Goal: Information Seeking & Learning: Learn about a topic

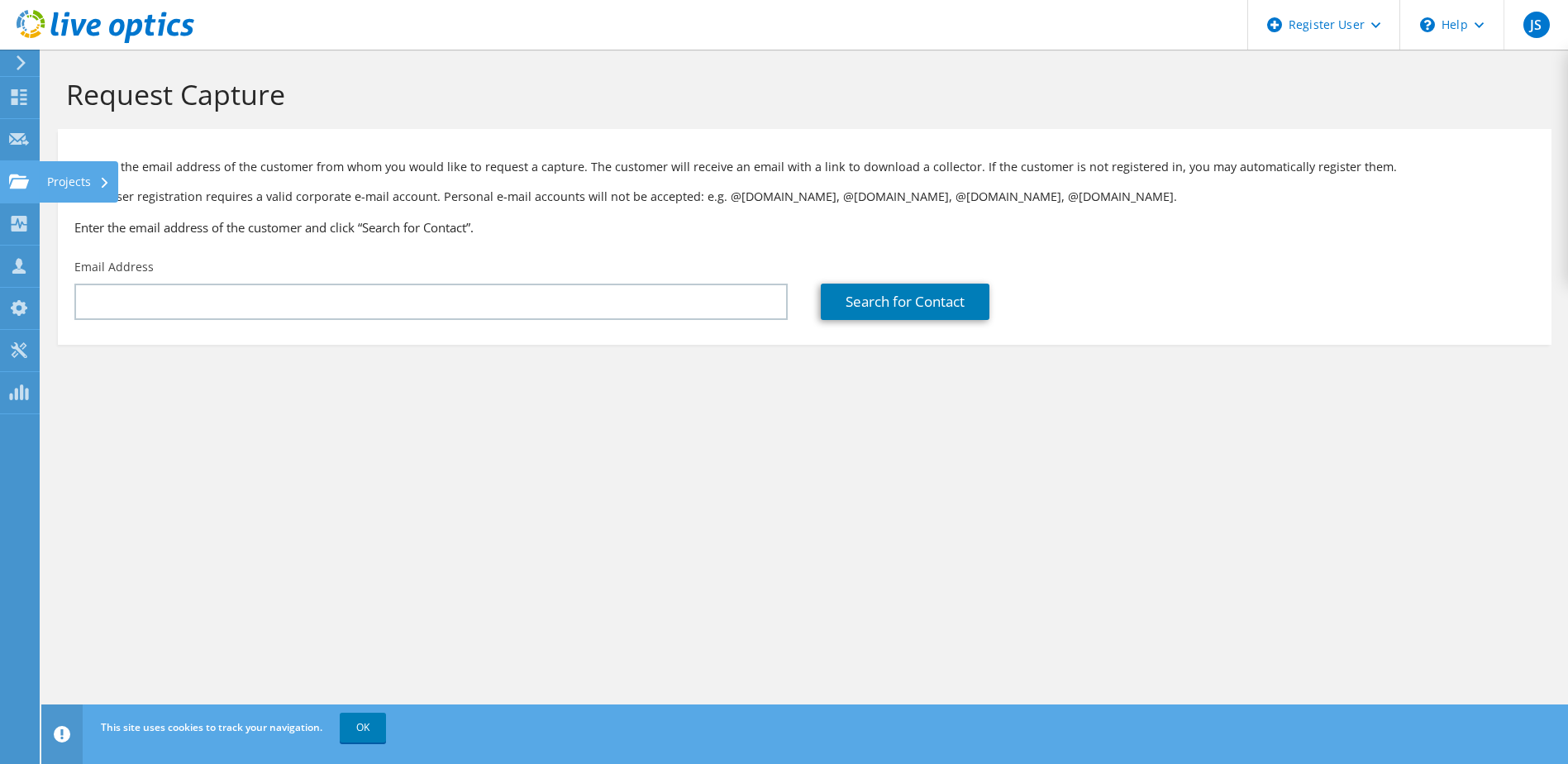
click at [23, 183] on use at bounding box center [19, 181] width 20 height 14
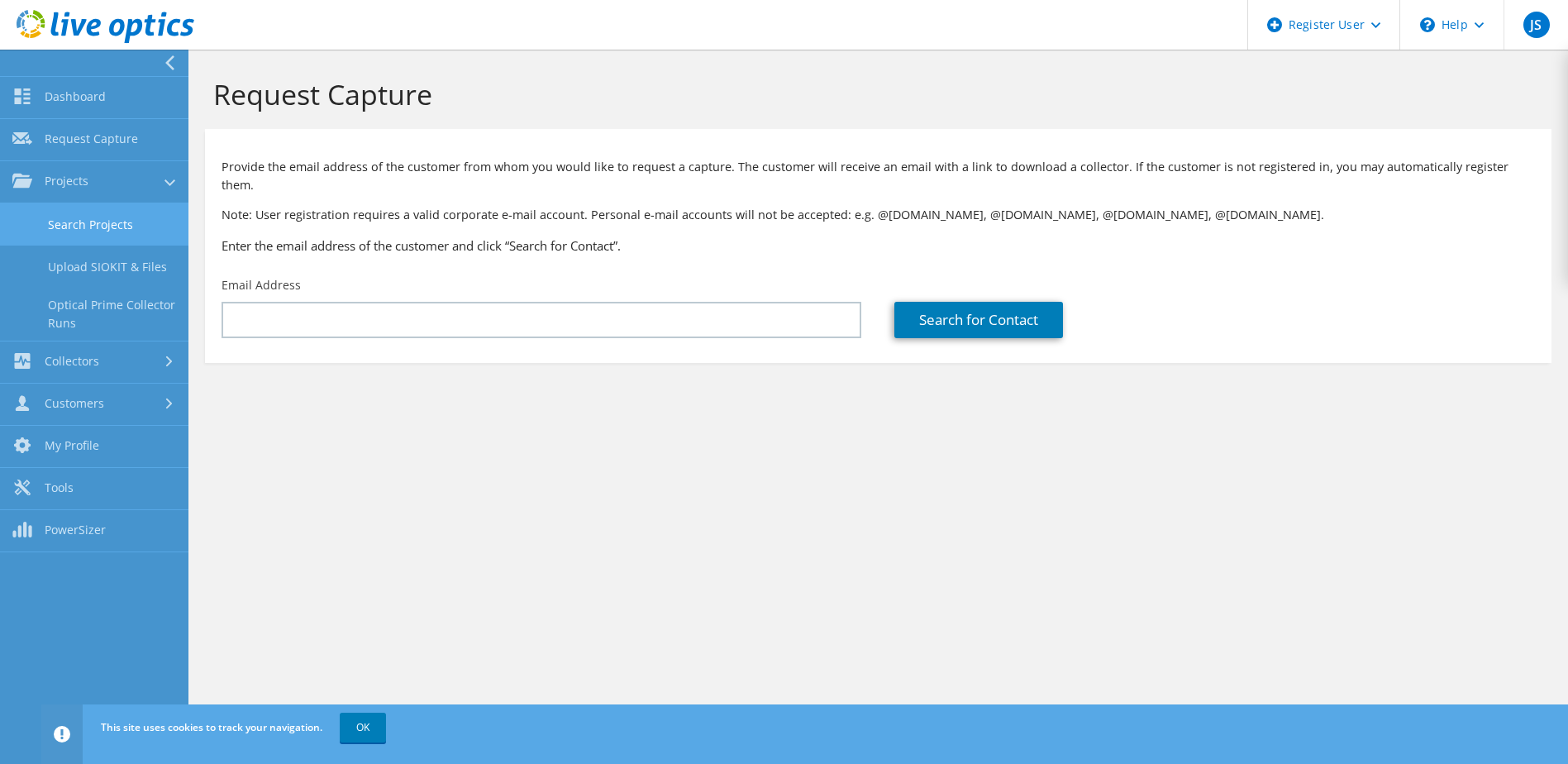
click at [126, 216] on link "Search Projects" at bounding box center [94, 224] width 189 height 42
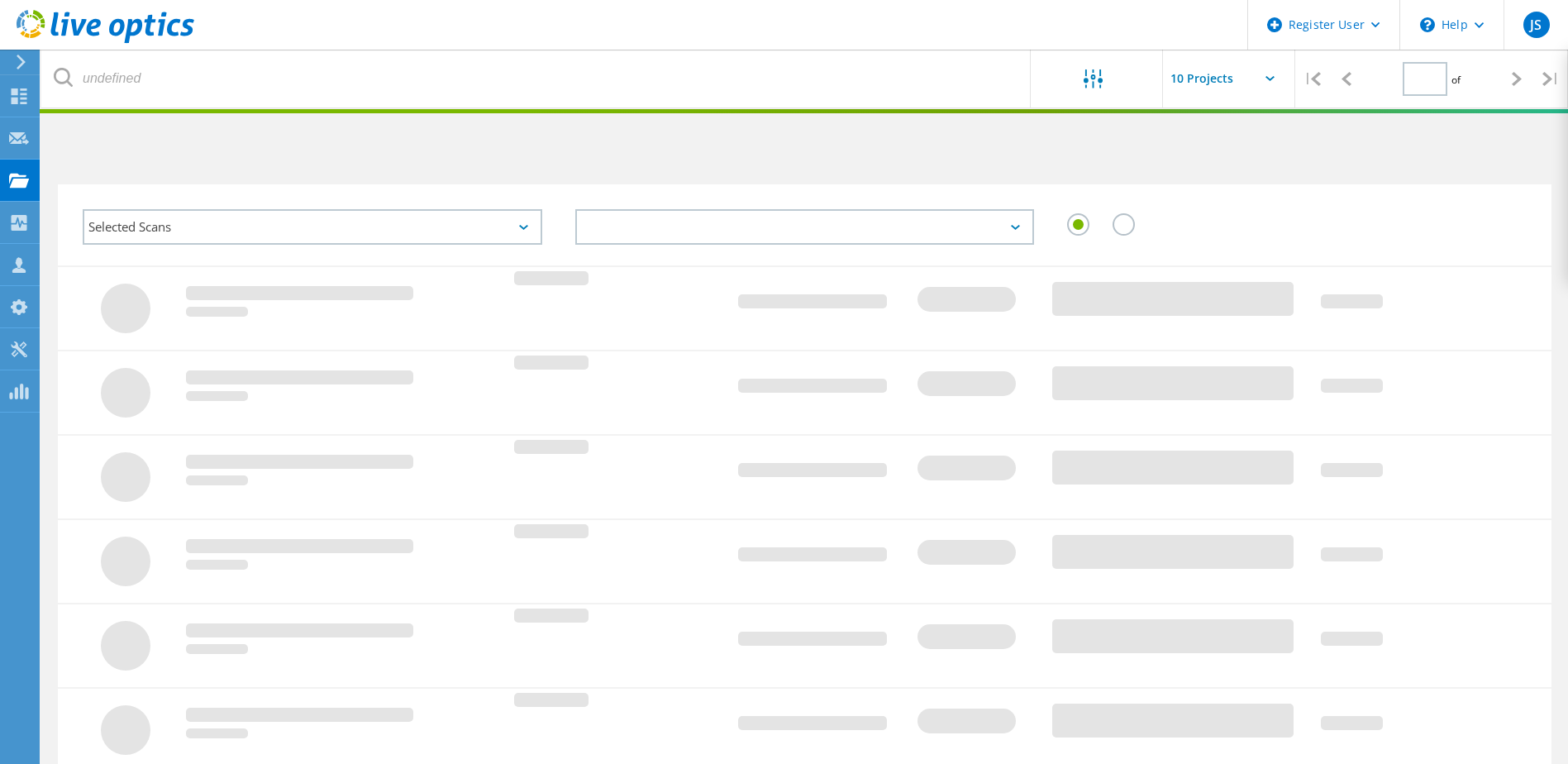
type input "1"
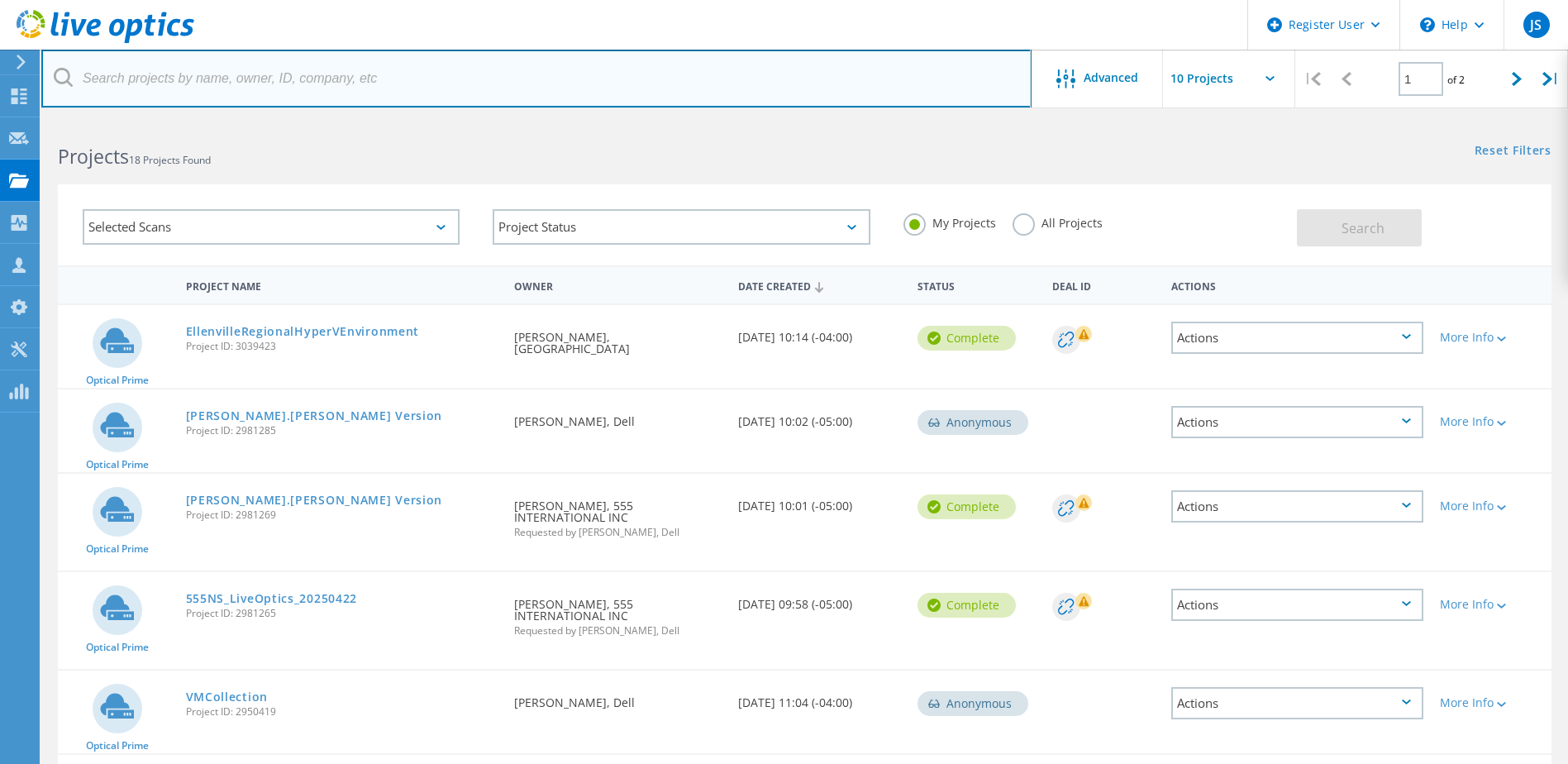
click at [451, 79] on input "text" at bounding box center [536, 78] width 990 height 58
type input "tiverton"
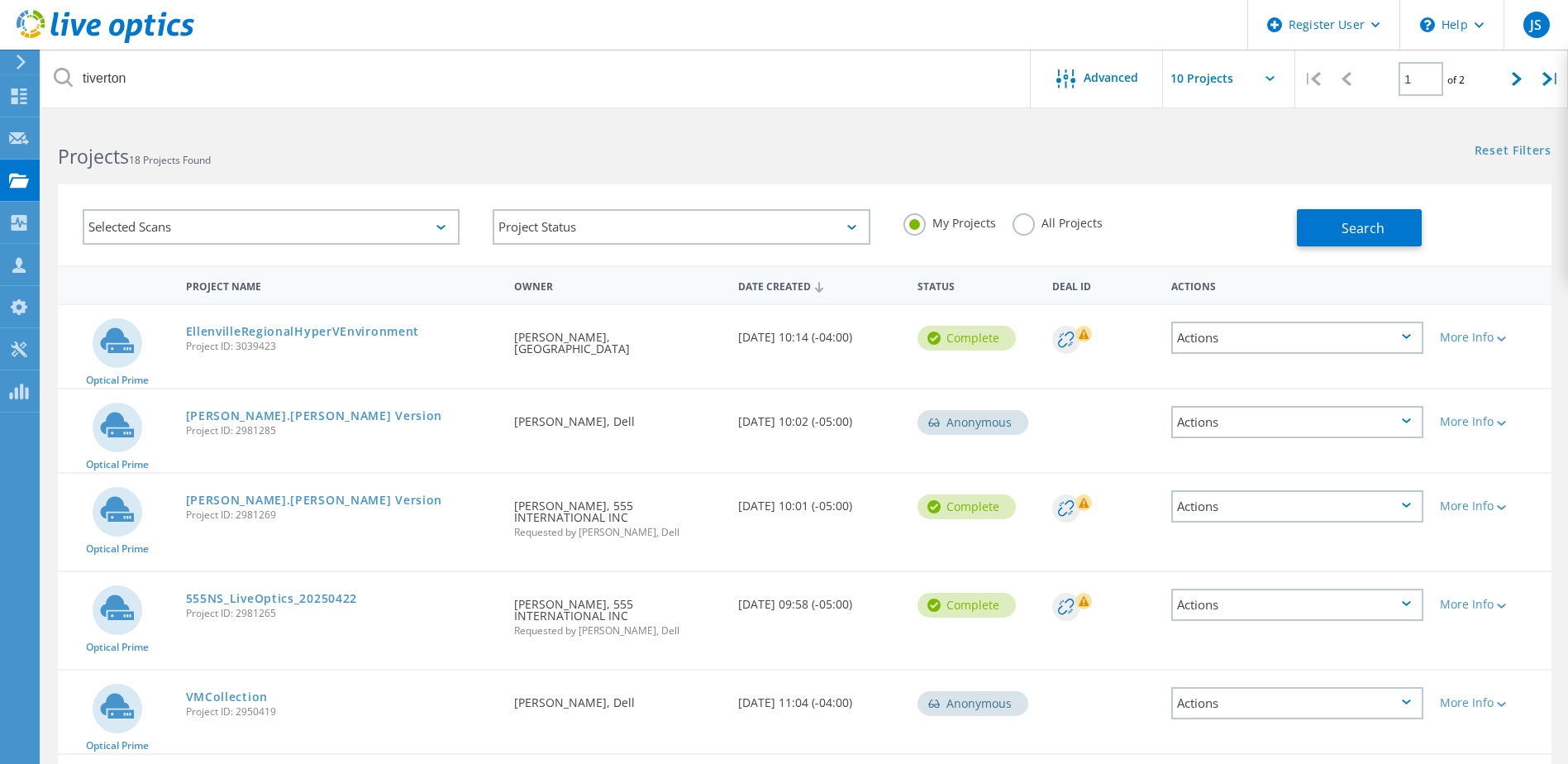
click at [1024, 226] on label "All Projects" at bounding box center [1057, 221] width 90 height 16
click at [0, 0] on input "All Projects" at bounding box center [0, 0] width 0 height 0
click at [1384, 216] on button "Search" at bounding box center [1360, 228] width 125 height 38
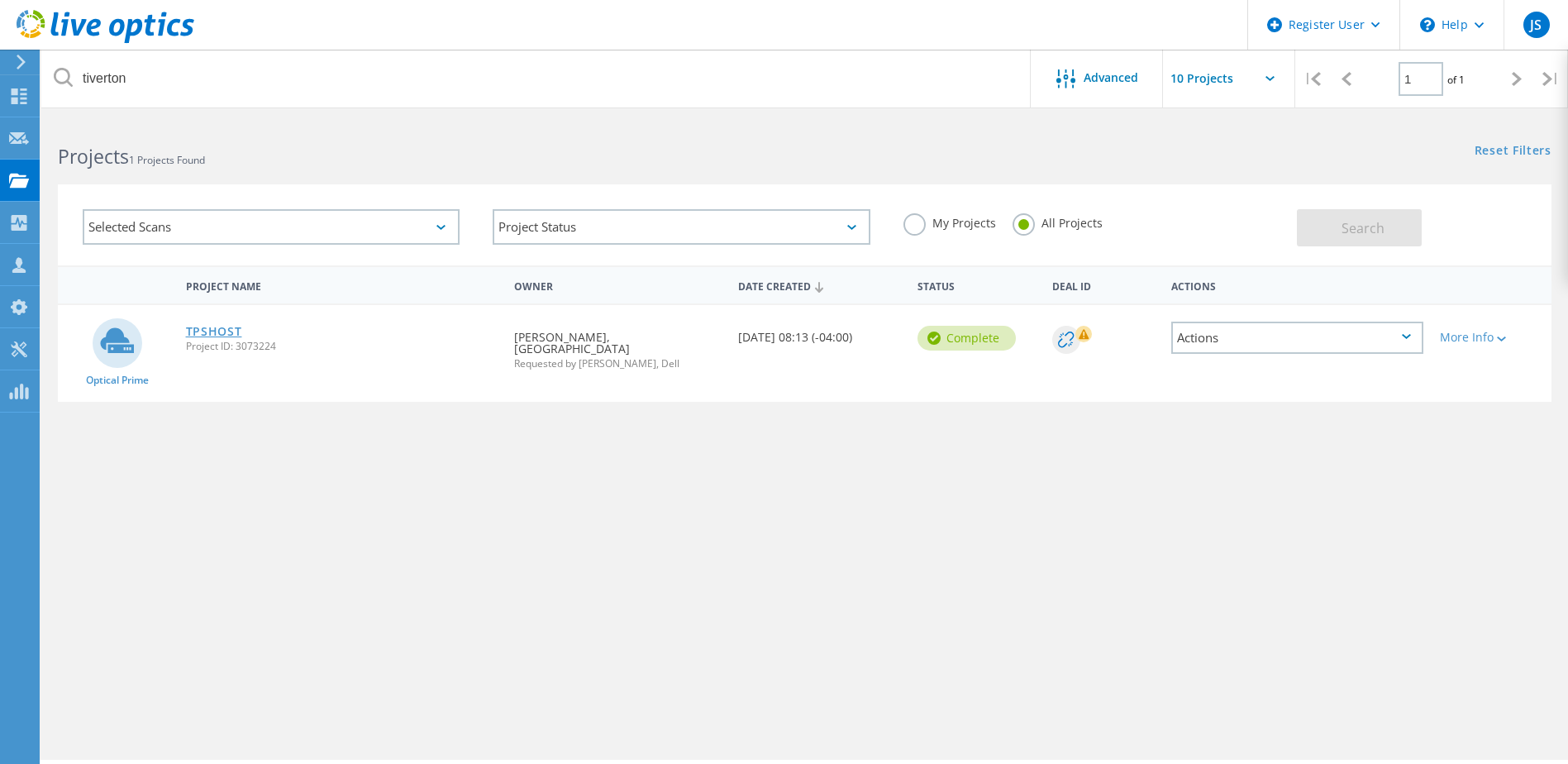
click at [233, 326] on link "TPSHOST" at bounding box center [214, 331] width 56 height 12
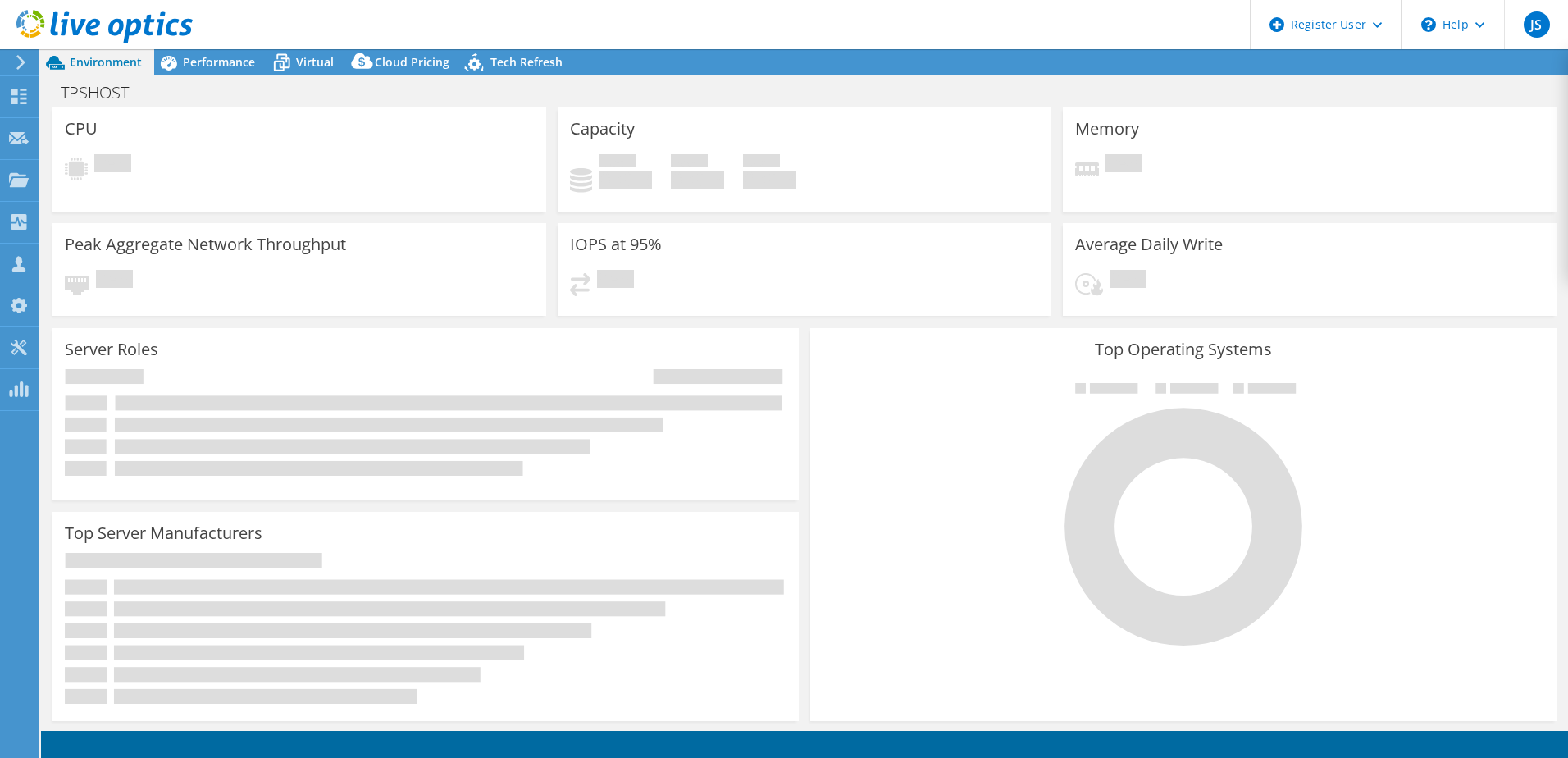
select select "USD"
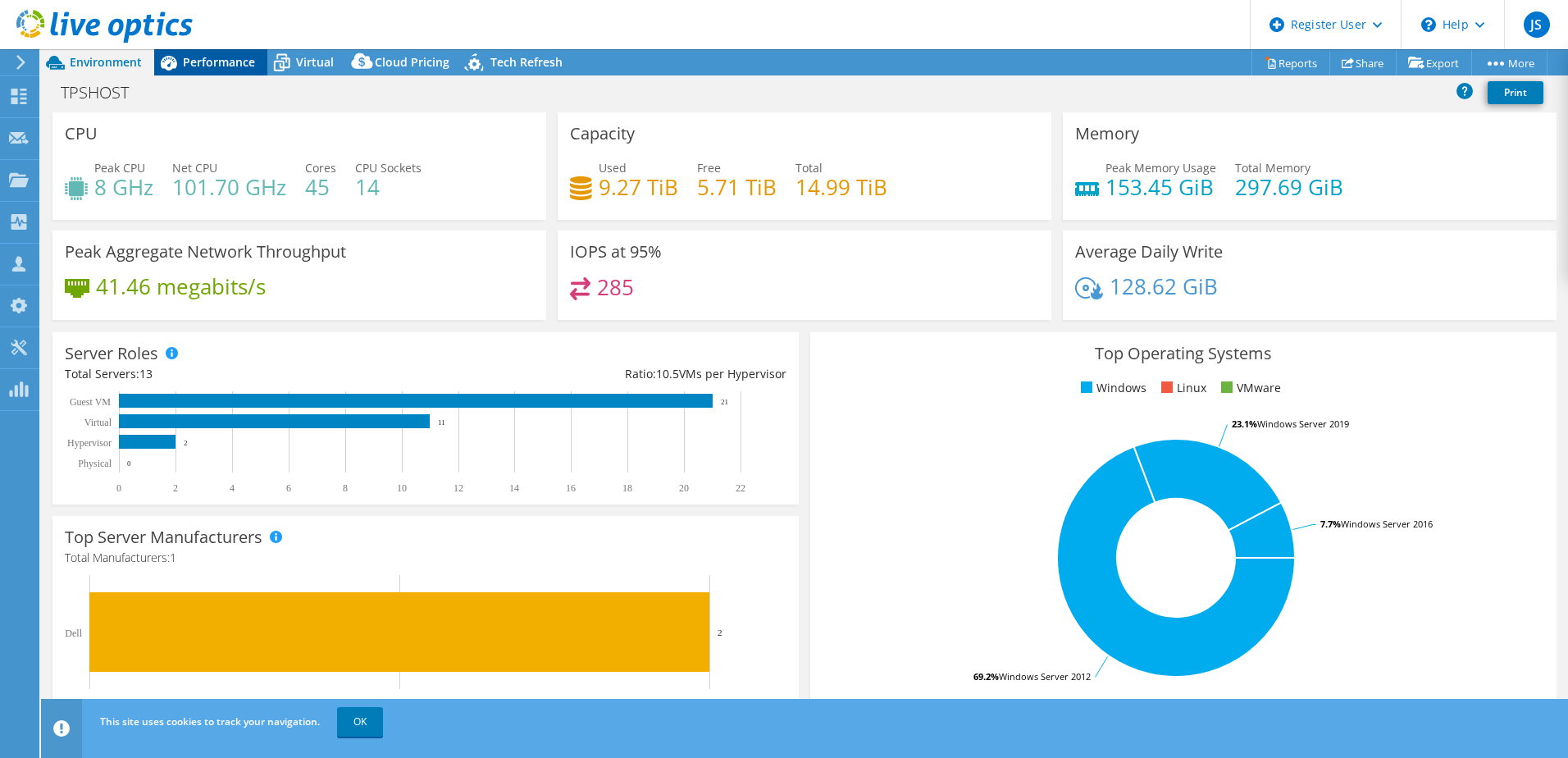
click at [231, 60] on span "Performance" at bounding box center [218, 62] width 72 height 16
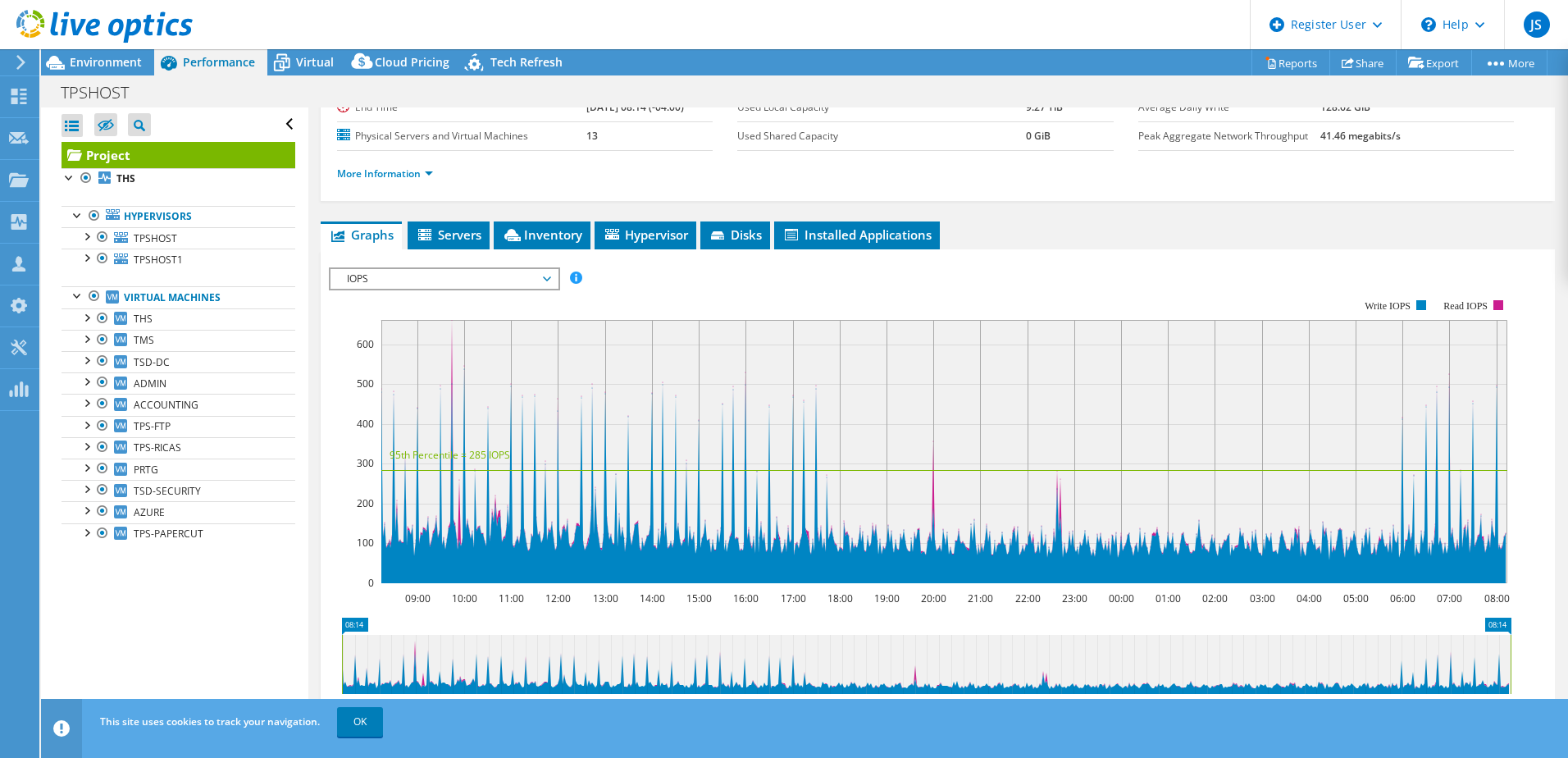
scroll to position [328, 0]
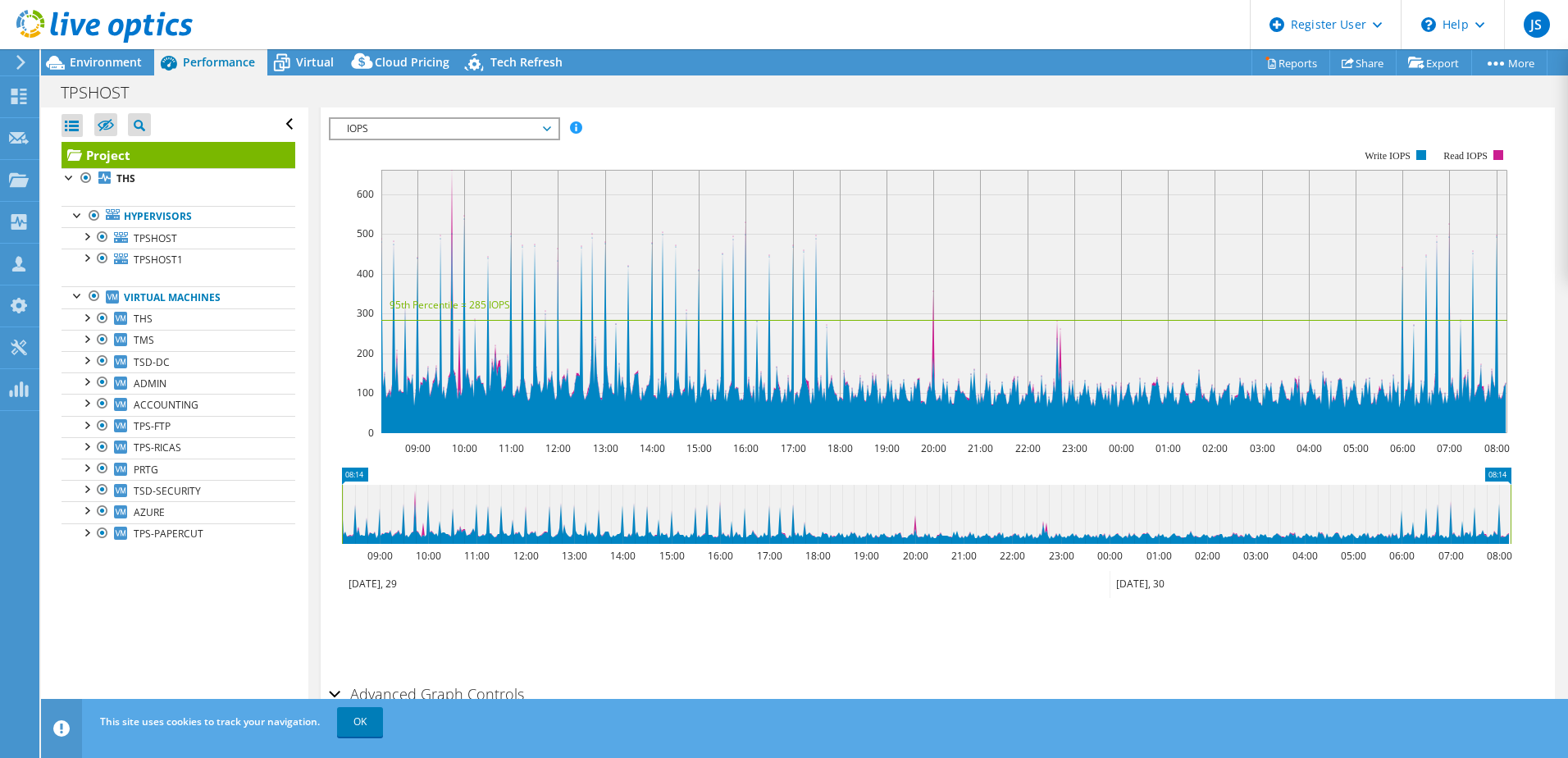
click at [506, 127] on span "IOPS" at bounding box center [444, 129] width 210 height 20
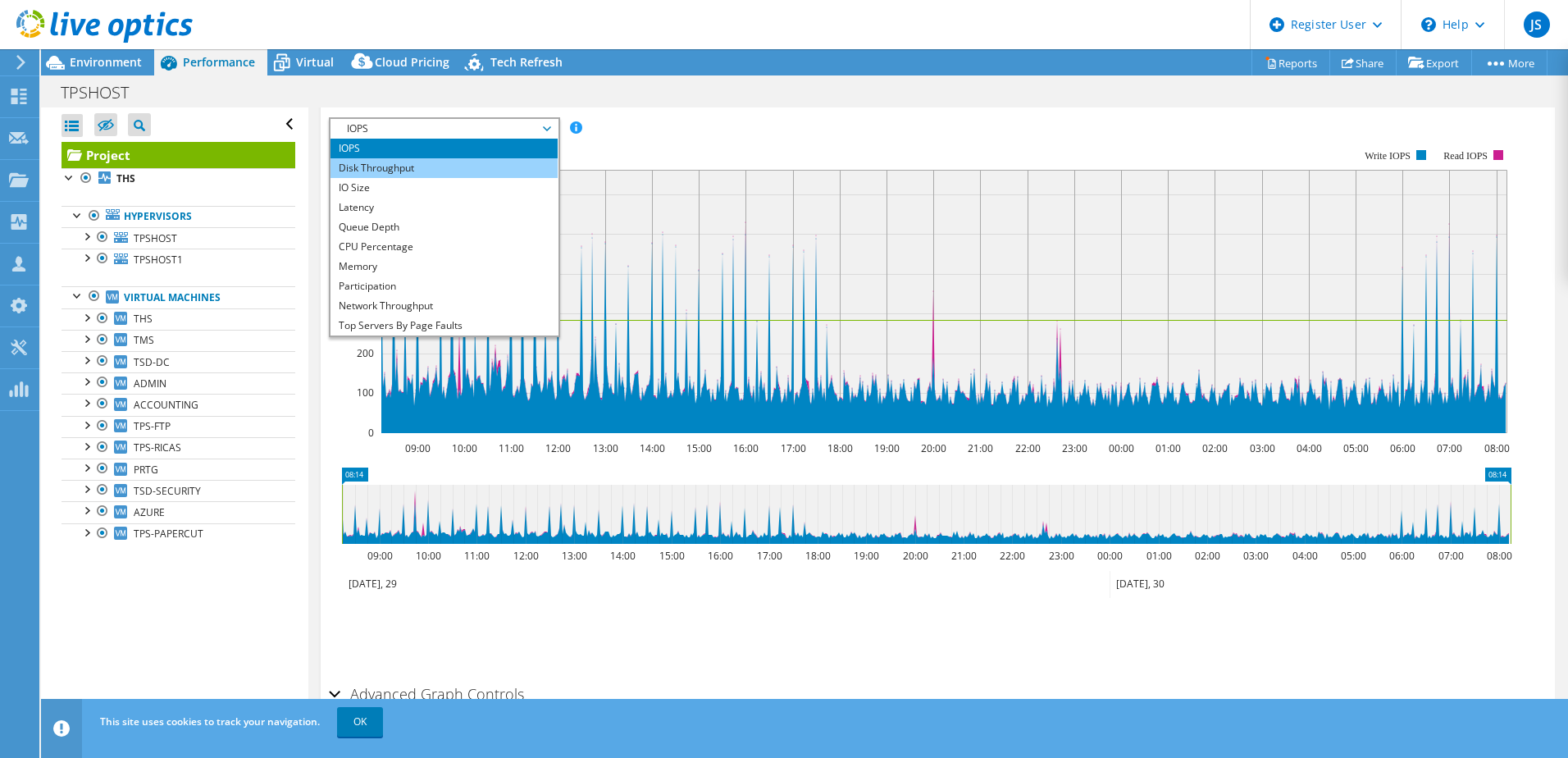
click at [473, 168] on li "Disk Throughput" at bounding box center [444, 168] width 227 height 20
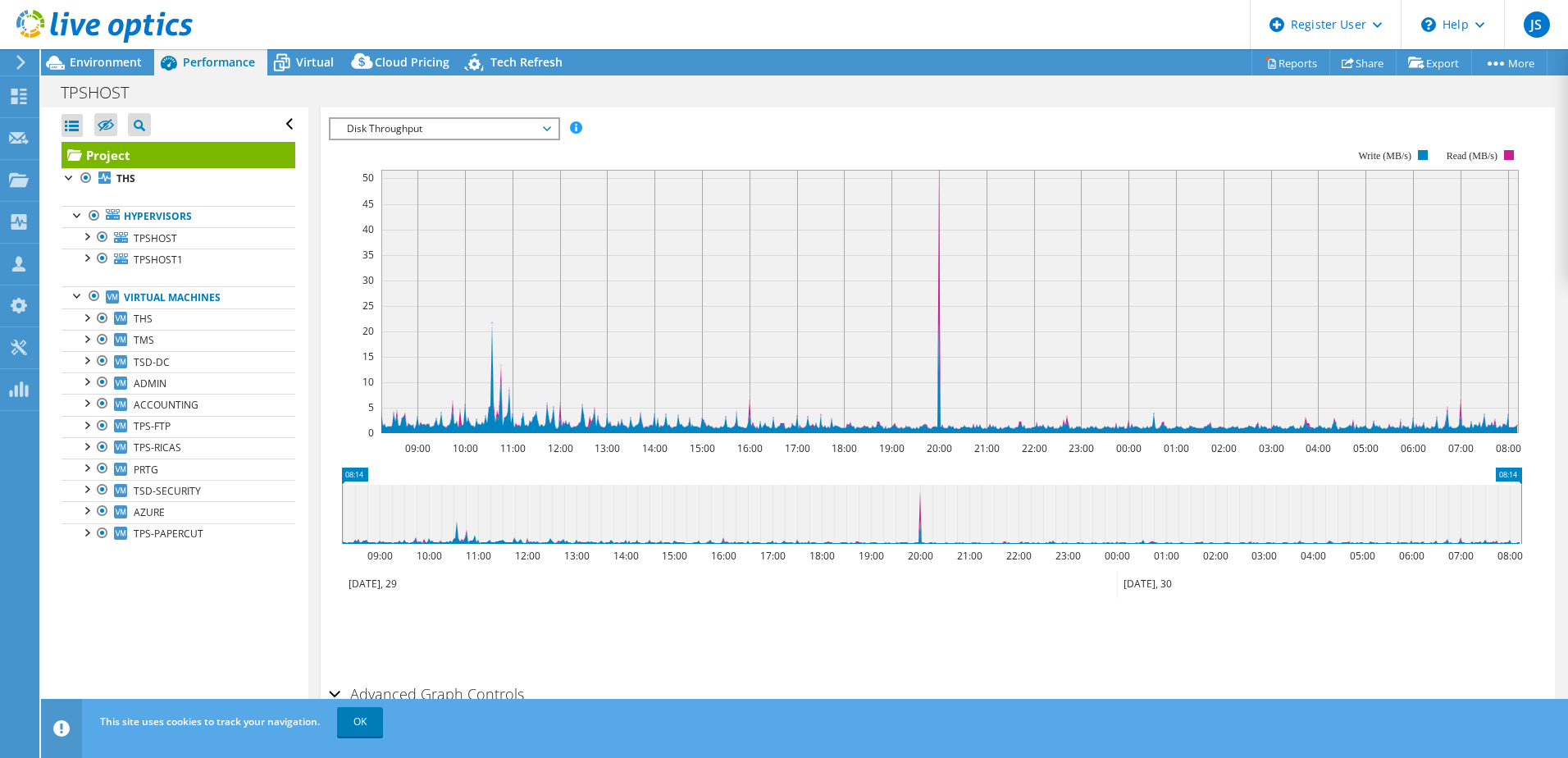
click at [491, 134] on span "Disk Throughput" at bounding box center [444, 129] width 210 height 20
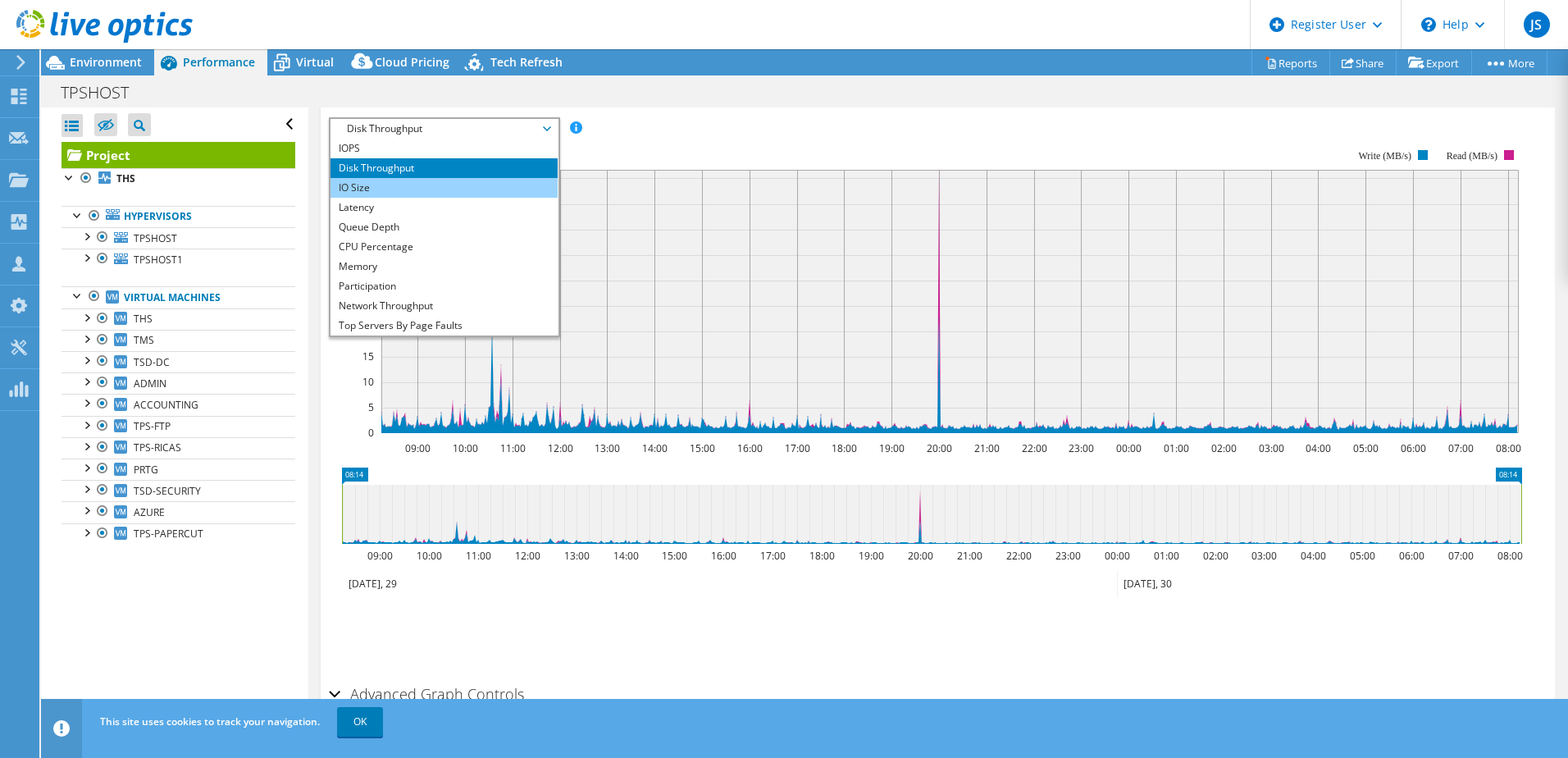
click at [450, 189] on li "IO Size" at bounding box center [444, 188] width 227 height 20
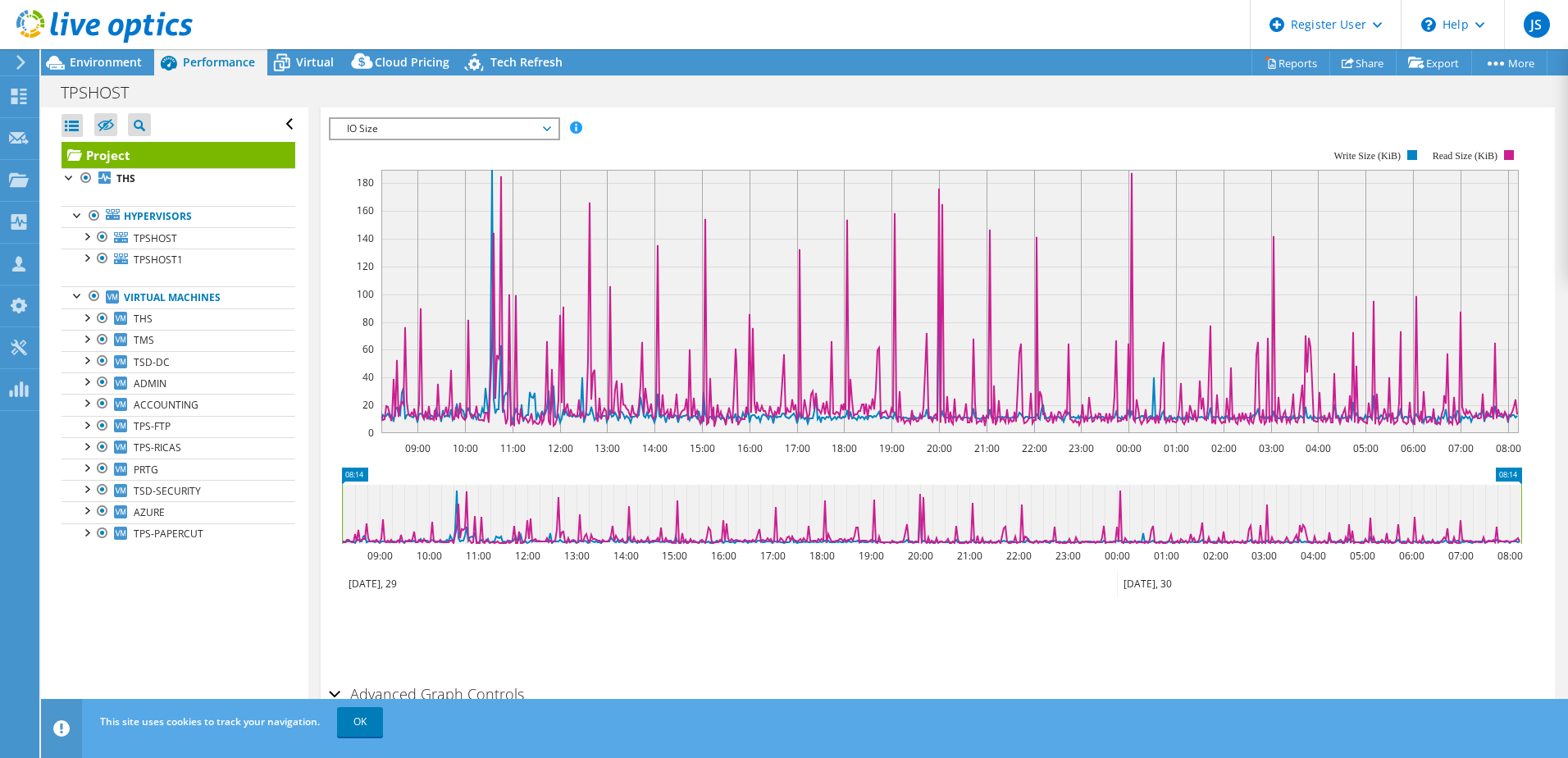
click at [536, 119] on span "IO Size" at bounding box center [444, 129] width 210 height 20
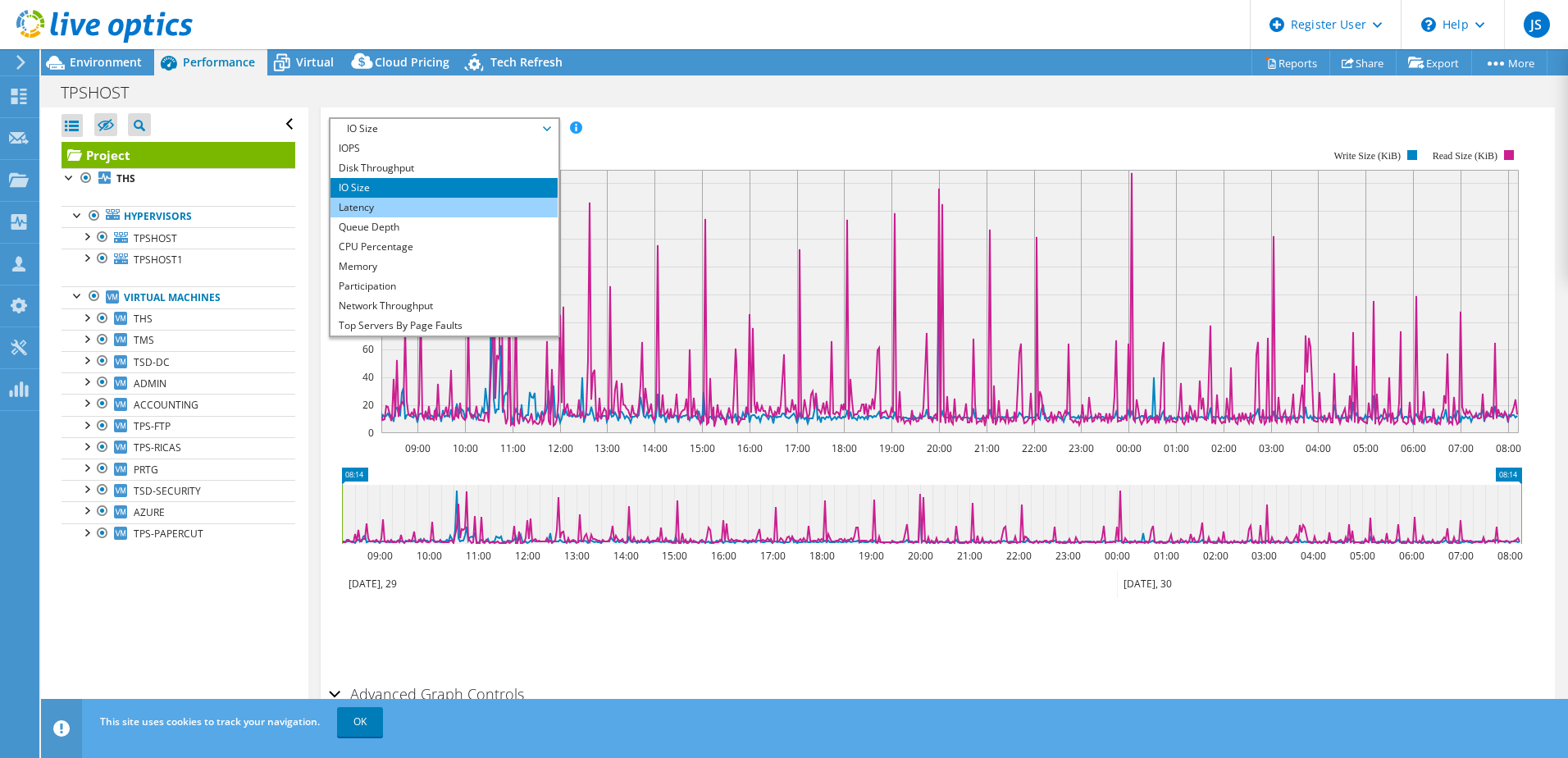
click at [463, 208] on li "Latency" at bounding box center [444, 208] width 227 height 20
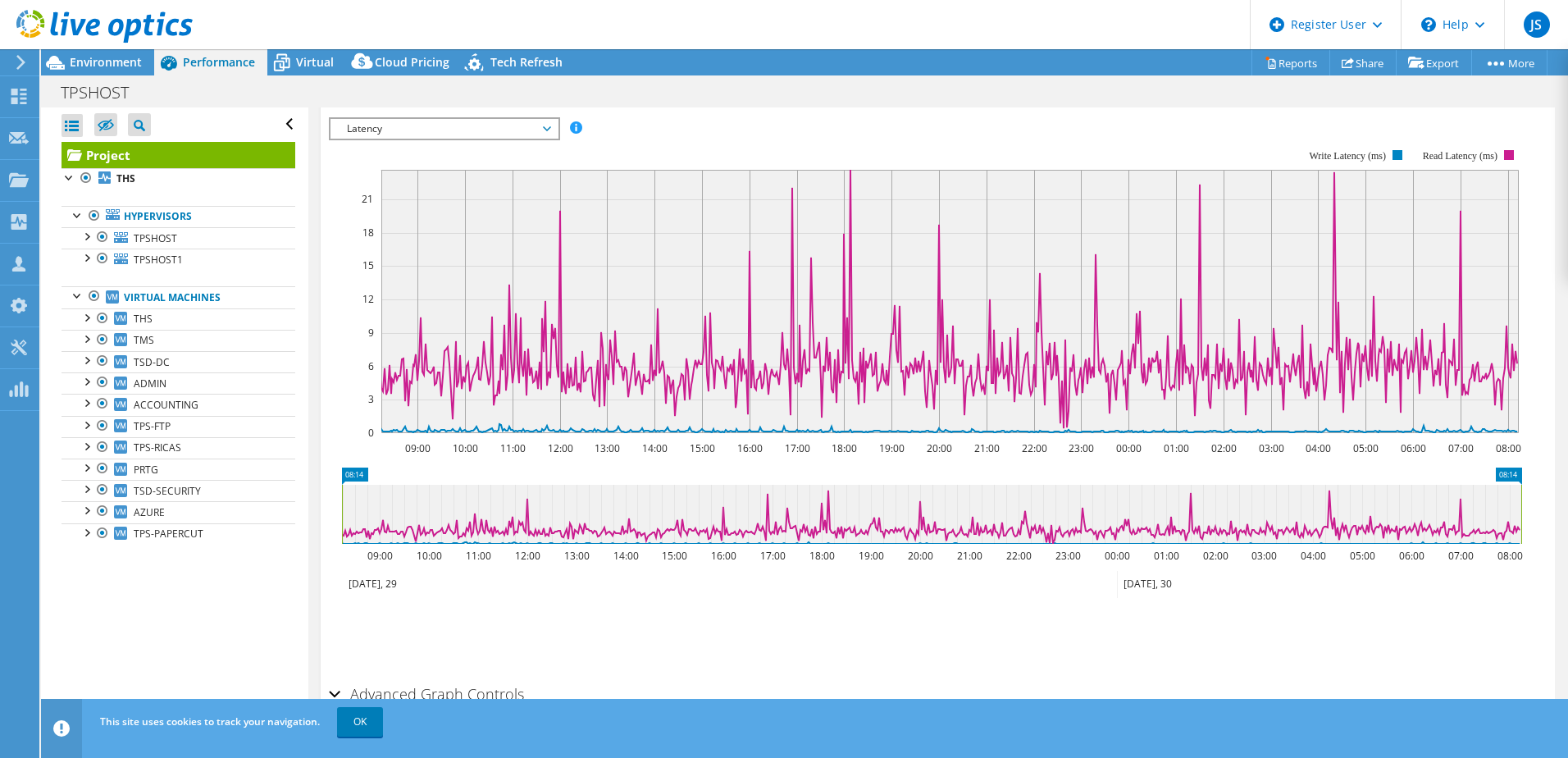
click at [524, 132] on span "Latency" at bounding box center [444, 129] width 210 height 20
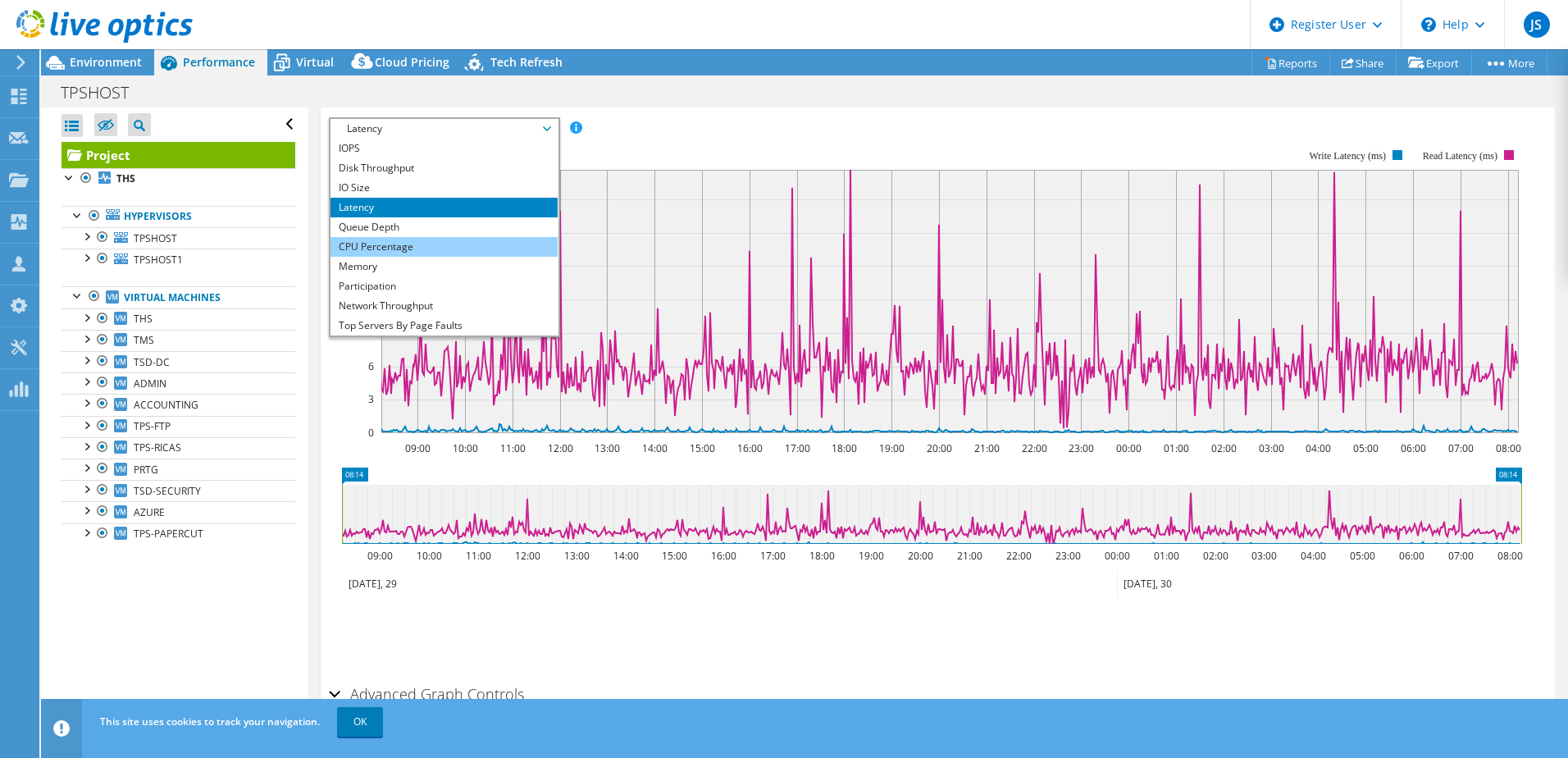
click at [454, 242] on li "CPU Percentage" at bounding box center [444, 247] width 227 height 20
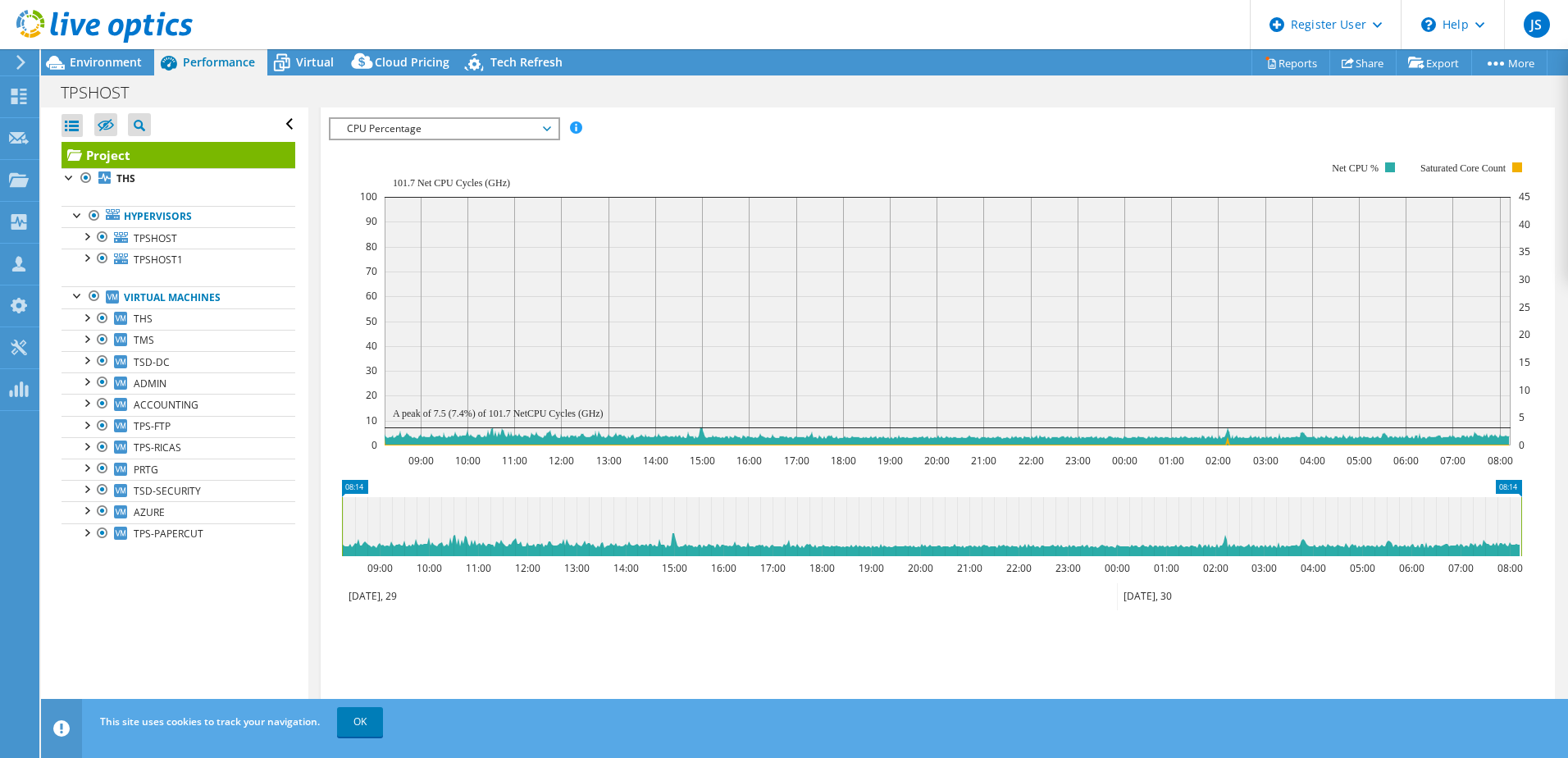
click at [469, 130] on span "CPU Percentage" at bounding box center [444, 129] width 210 height 20
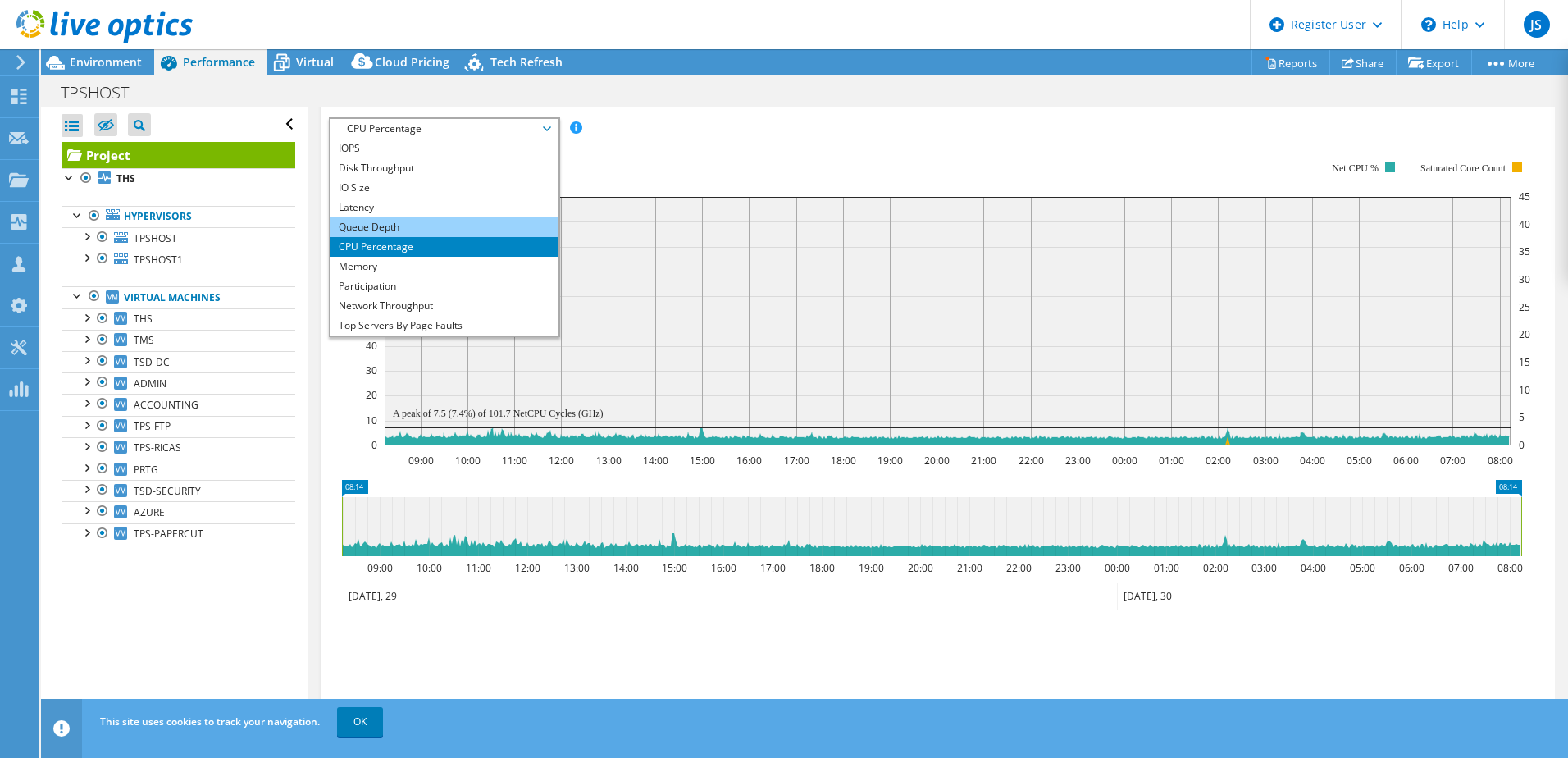
click at [464, 232] on li "Queue Depth" at bounding box center [444, 227] width 227 height 20
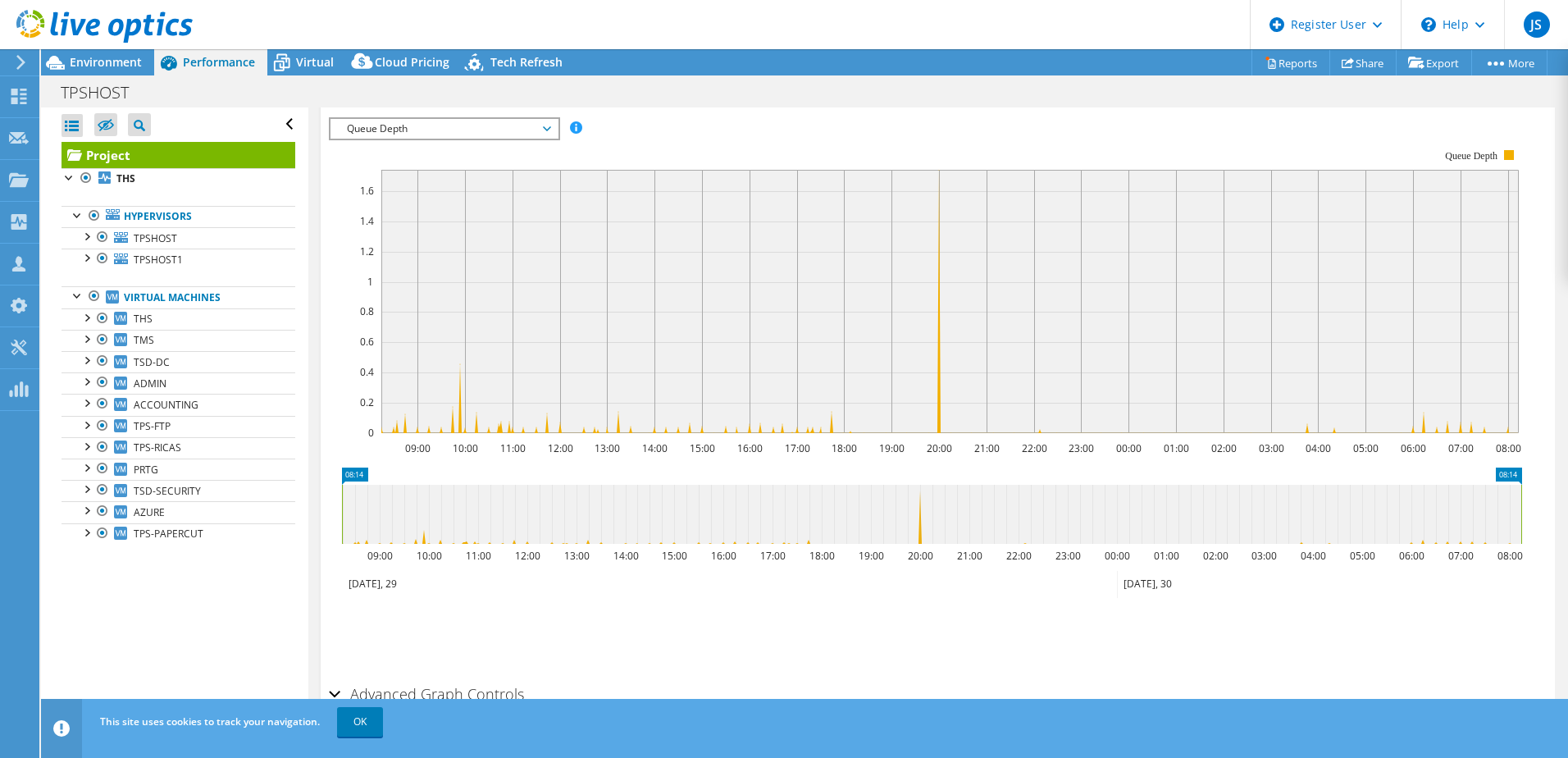
click at [519, 136] on span "Queue Depth" at bounding box center [444, 129] width 210 height 20
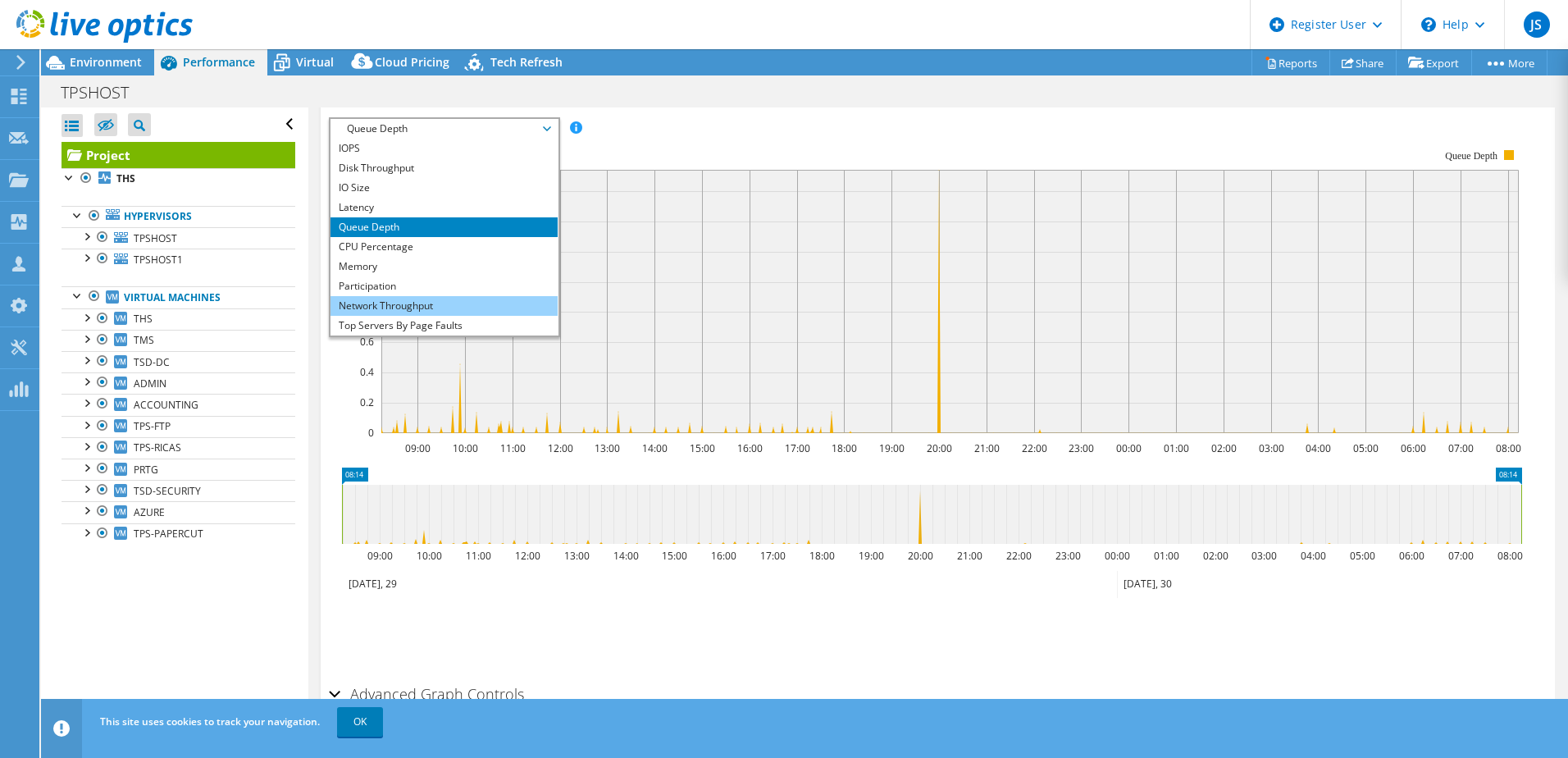
click at [456, 297] on li "Network Throughput" at bounding box center [444, 306] width 227 height 20
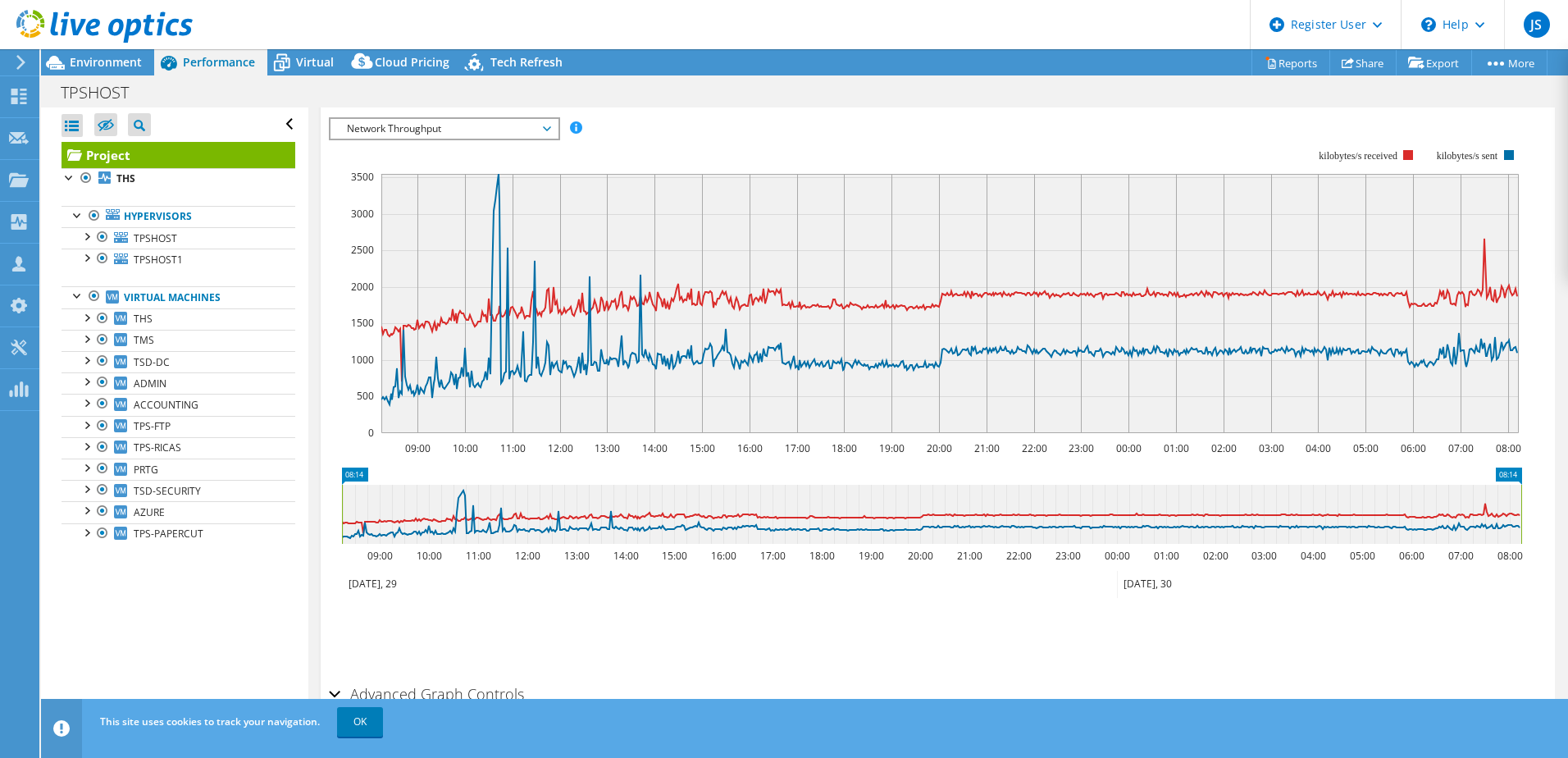
click at [485, 136] on span "Network Throughput" at bounding box center [444, 129] width 210 height 20
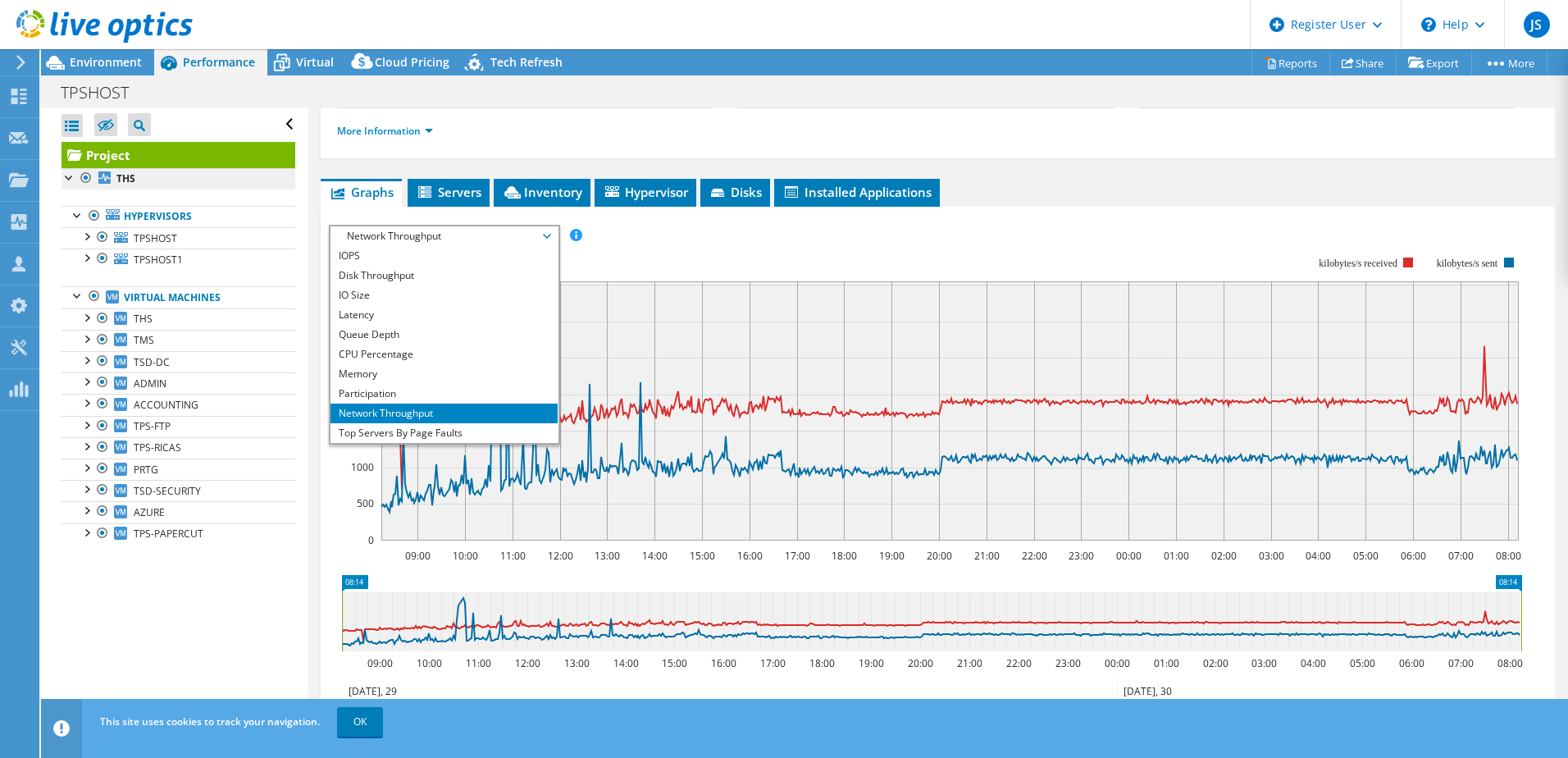
scroll to position [82, 0]
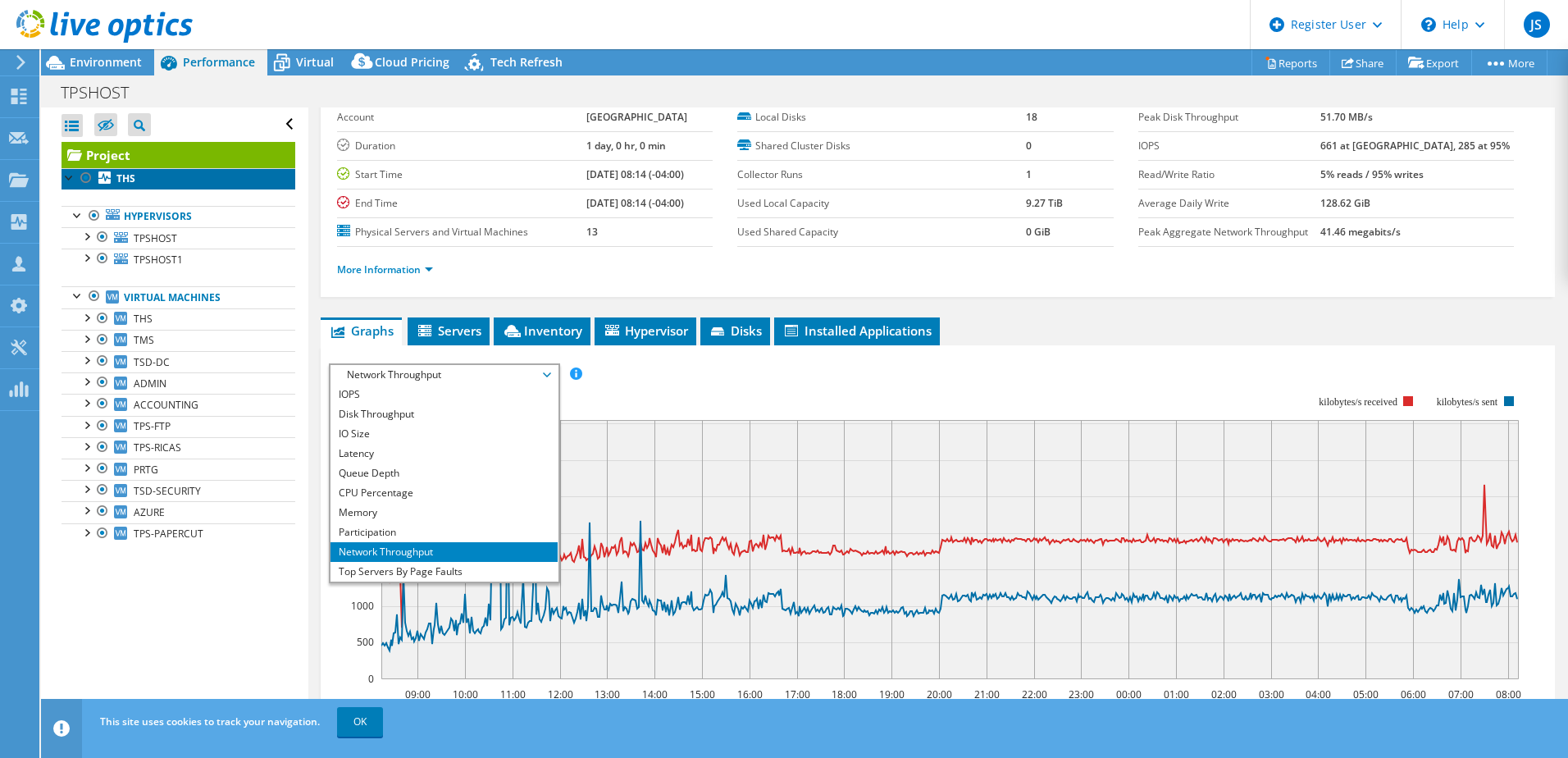
click at [175, 174] on link "THS" at bounding box center [177, 178] width 233 height 21
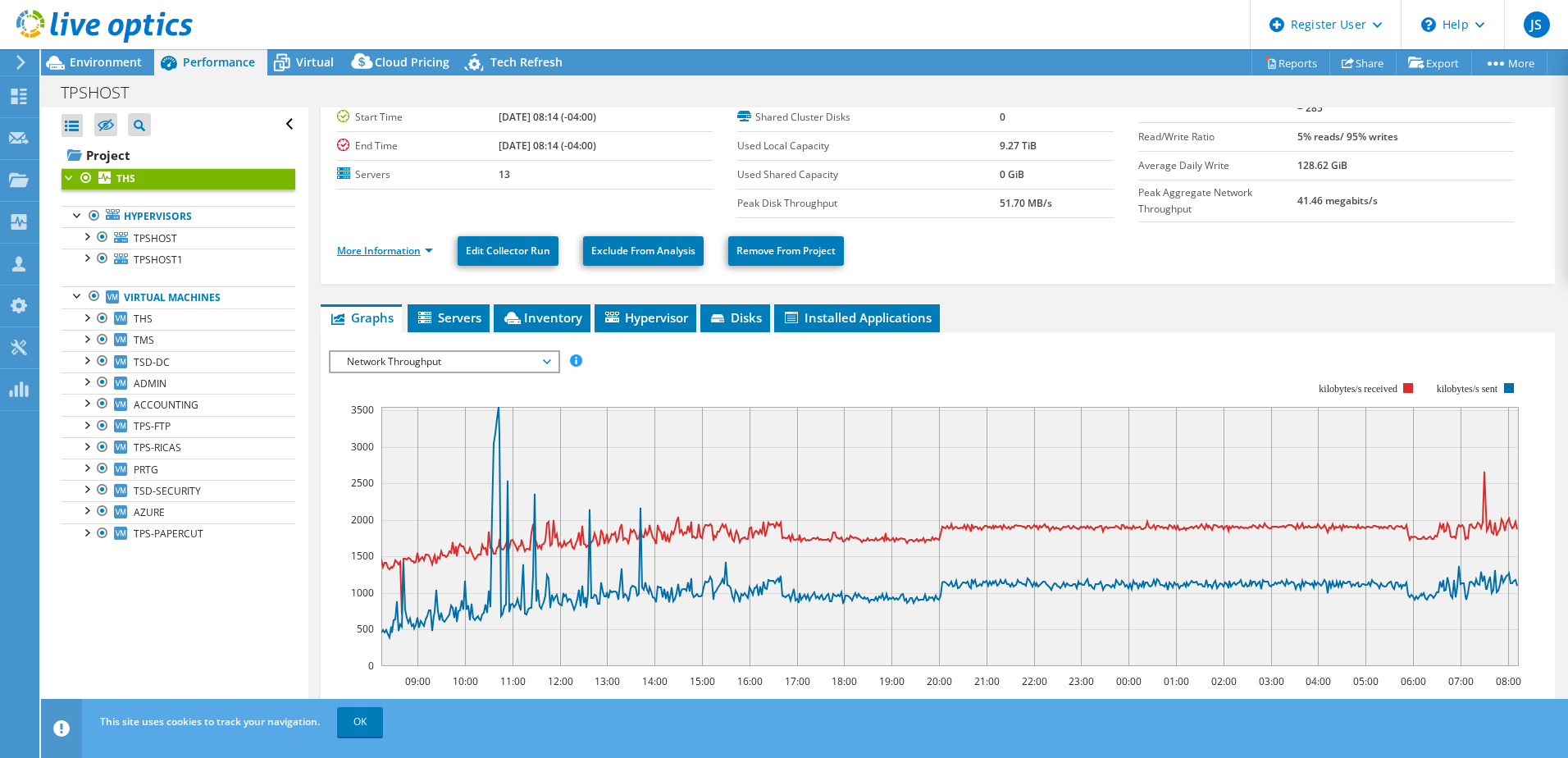
click at [399, 252] on link "More Information" at bounding box center [385, 250] width 96 height 14
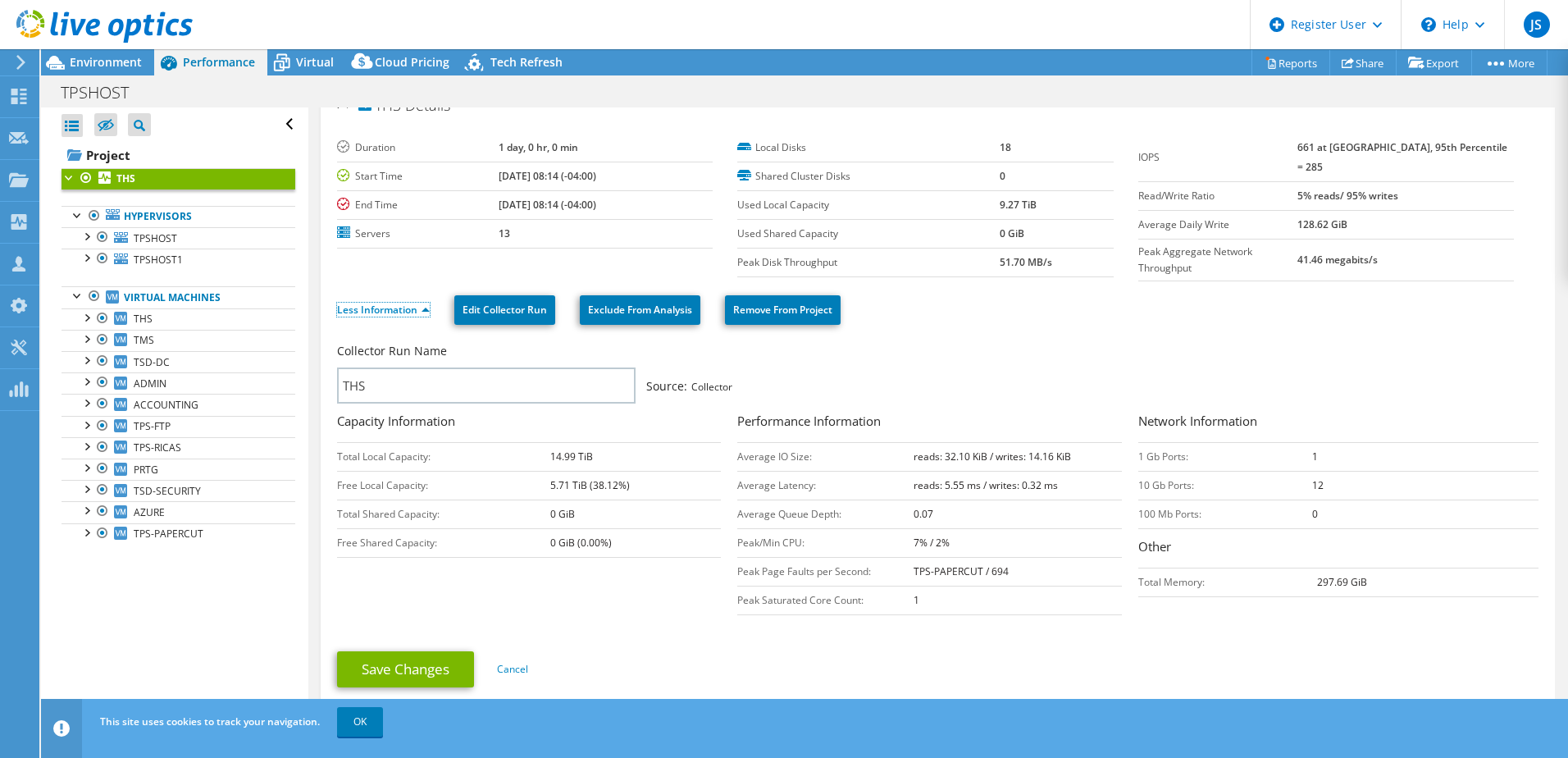
scroll to position [0, 0]
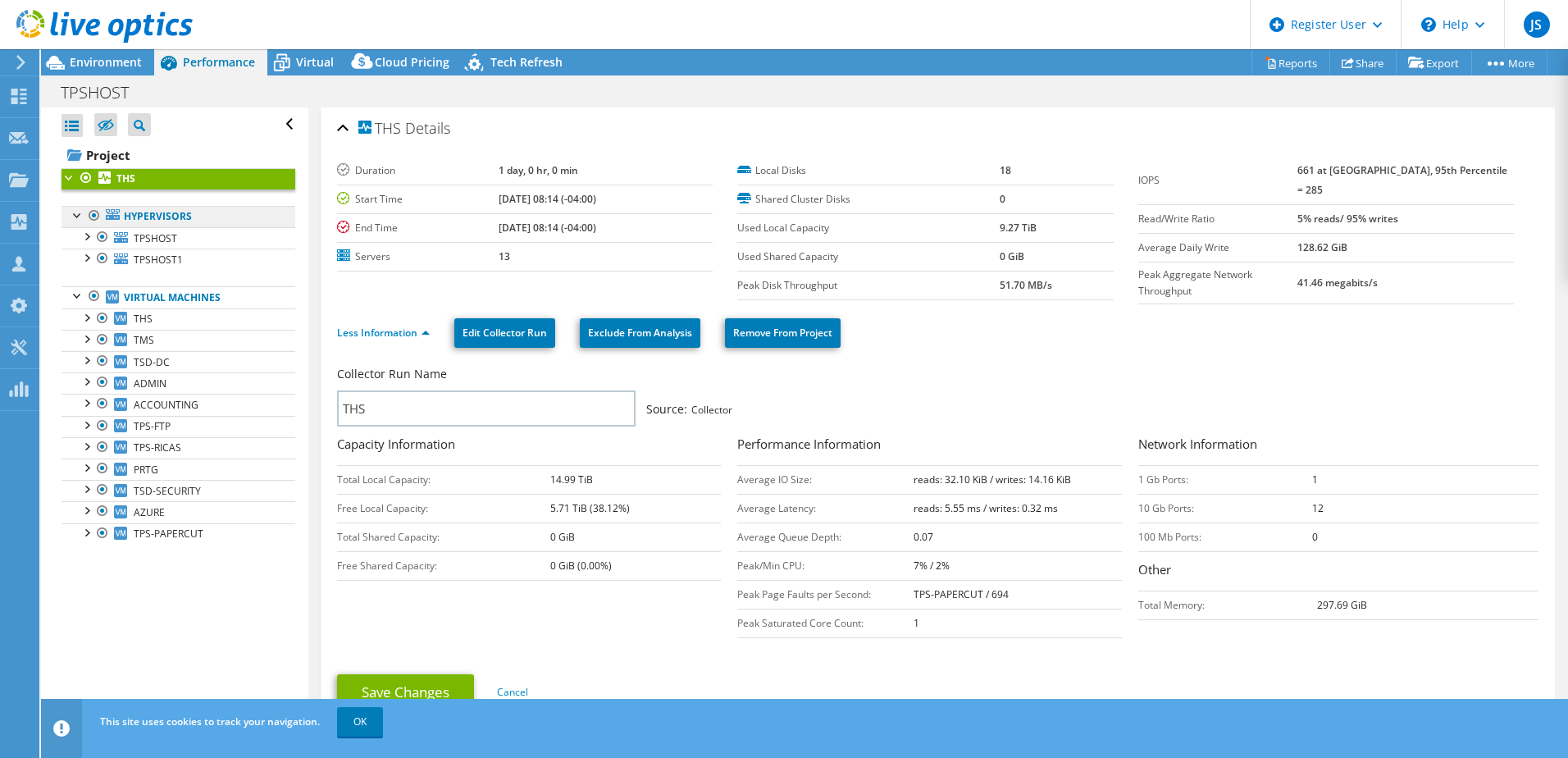
click at [115, 214] on icon at bounding box center [113, 215] width 14 height 11
click at [308, 58] on span "Virtual" at bounding box center [315, 62] width 38 height 16
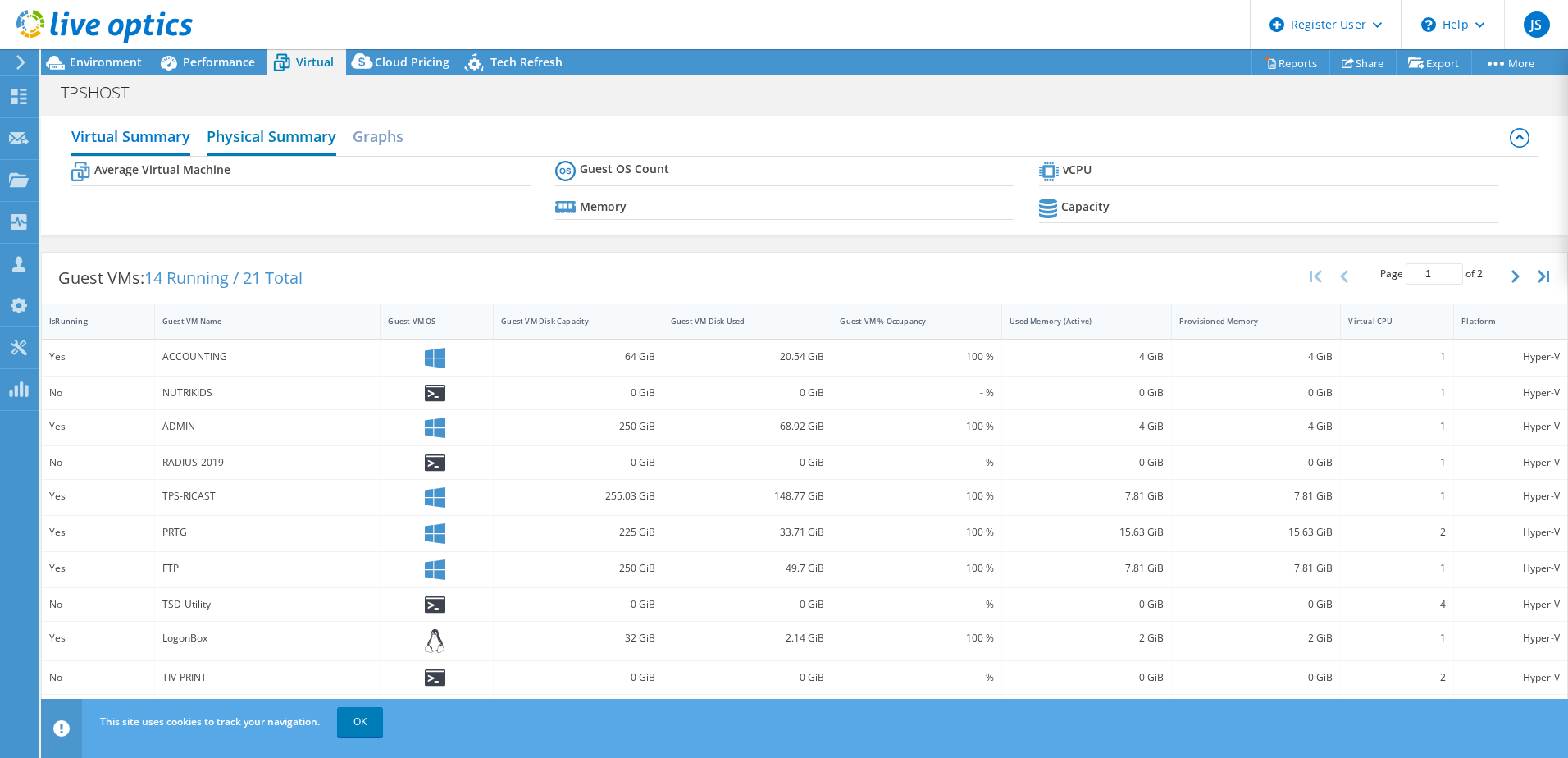
click at [295, 143] on h2 "Physical Summary" at bounding box center [272, 138] width 130 height 36
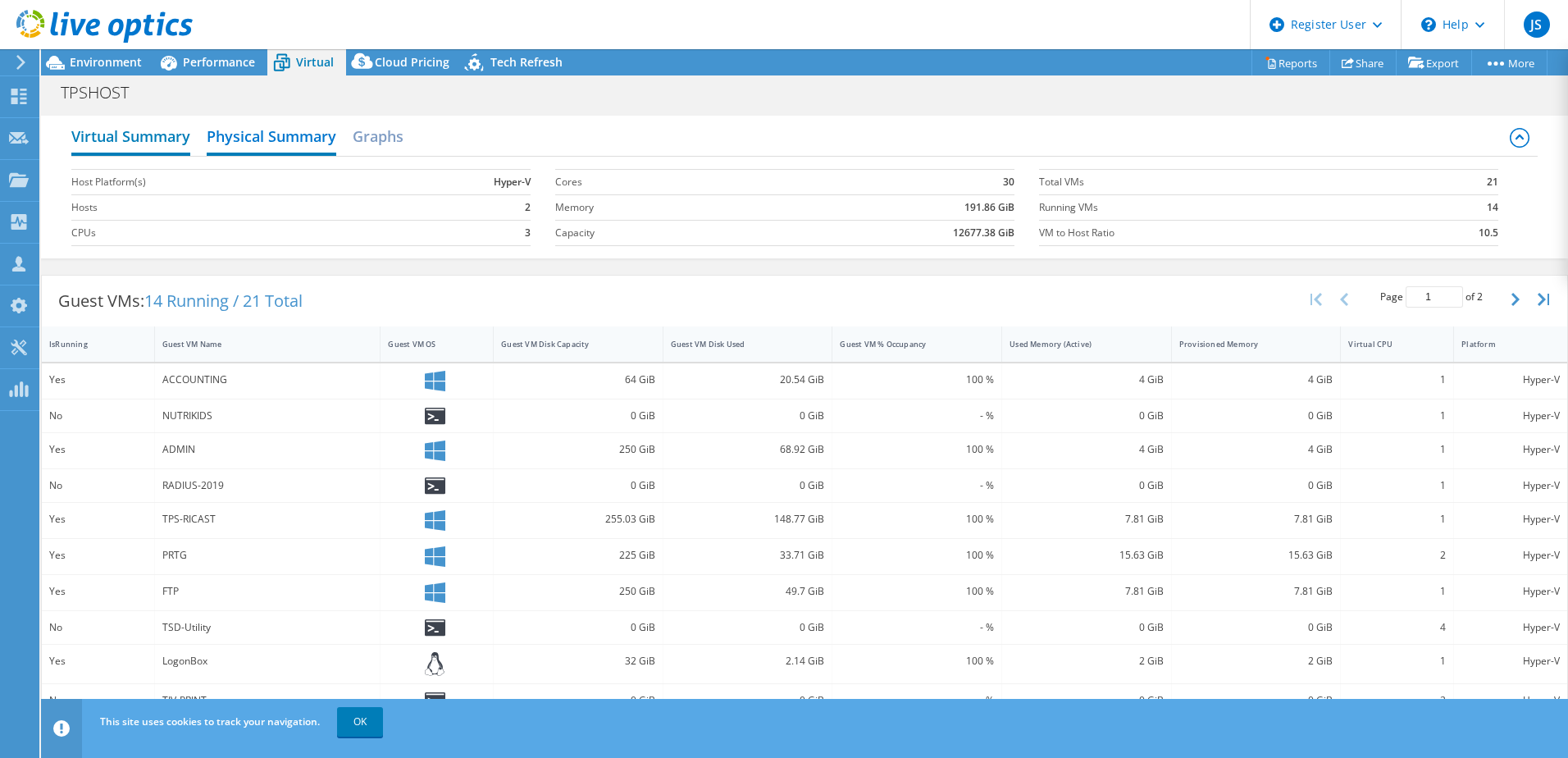
click at [178, 136] on h2 "Virtual Summary" at bounding box center [130, 138] width 119 height 36
